Goal: Task Accomplishment & Management: Complete application form

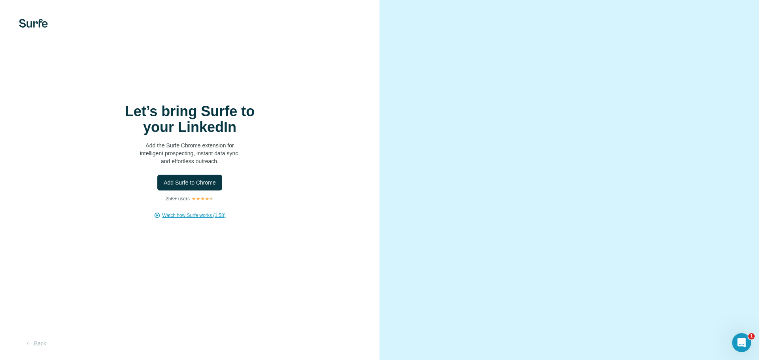
click at [206, 215] on span "Watch how Surfe works (1:58)" at bounding box center [193, 215] width 63 height 7
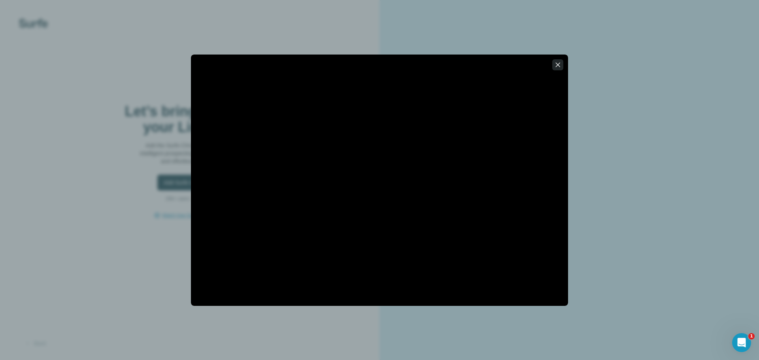
click at [562, 62] on button "button" at bounding box center [557, 64] width 11 height 11
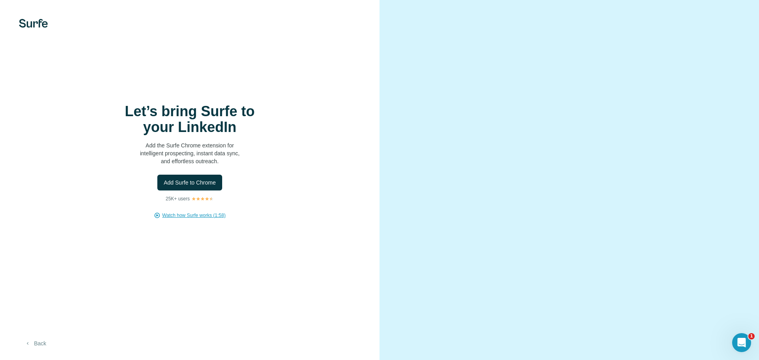
click at [35, 345] on button "Back" at bounding box center [35, 343] width 33 height 14
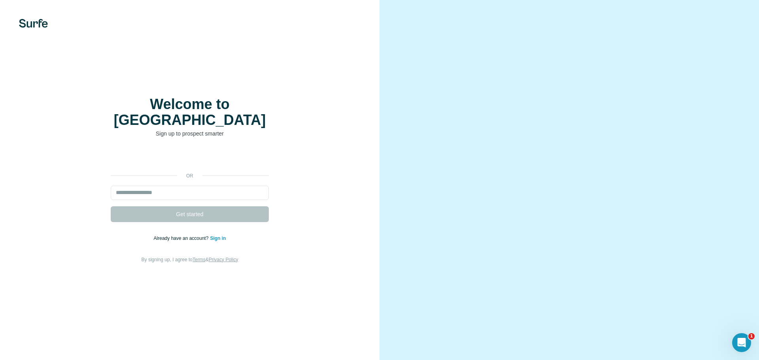
click at [216, 235] on link "Sign in" at bounding box center [218, 238] width 16 height 6
